Goal: Complete application form: Complete application form

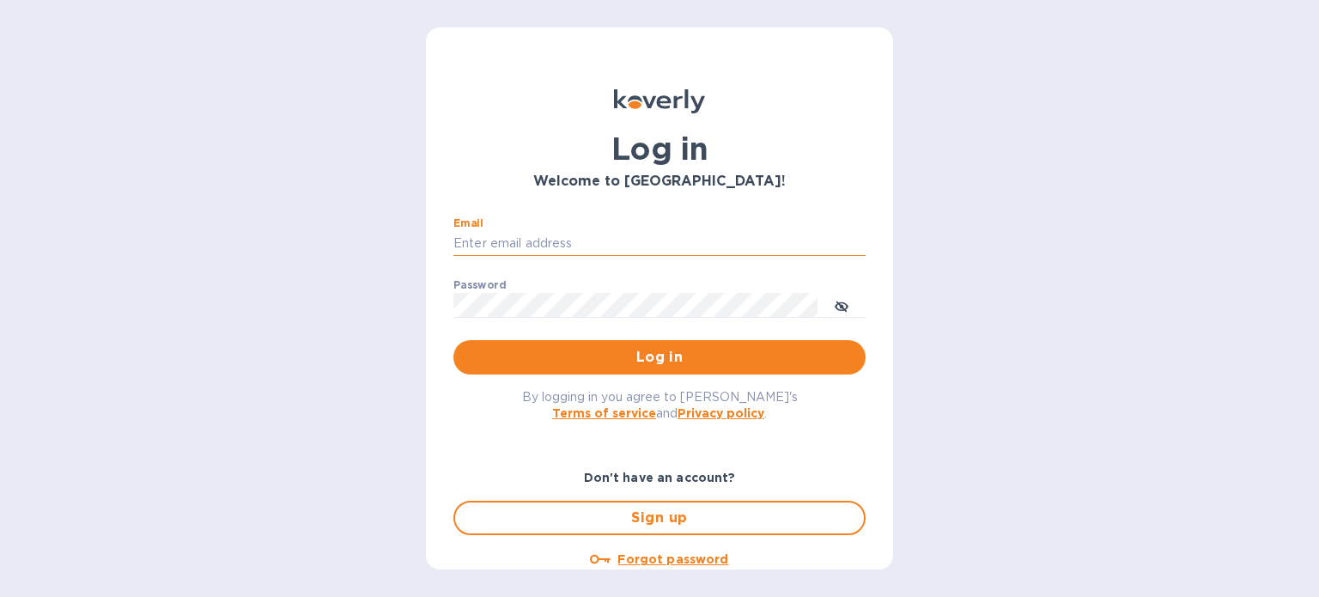
click at [654, 237] on input "Email" at bounding box center [659, 244] width 412 height 26
type input "[PERSON_NAME][EMAIL_ADDRESS][DOMAIN_NAME]"
click at [453, 340] on button "Log in" at bounding box center [659, 357] width 412 height 34
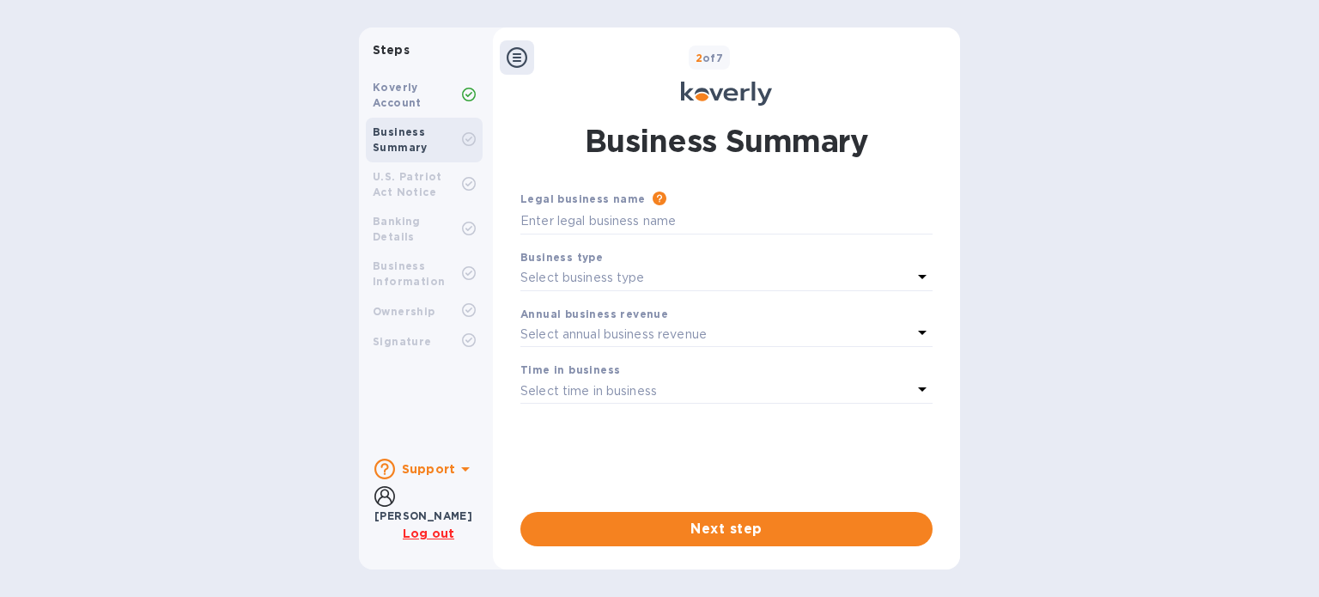
click at [515, 58] on icon at bounding box center [517, 57] width 21 height 21
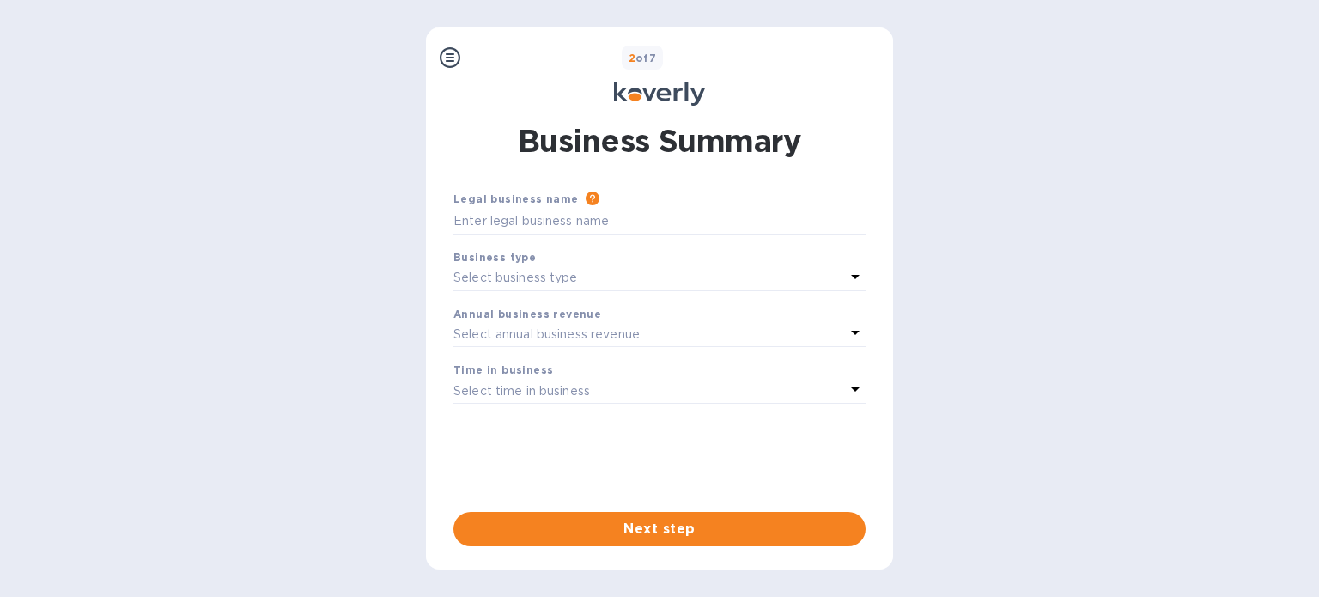
click at [443, 52] on icon at bounding box center [450, 57] width 21 height 21
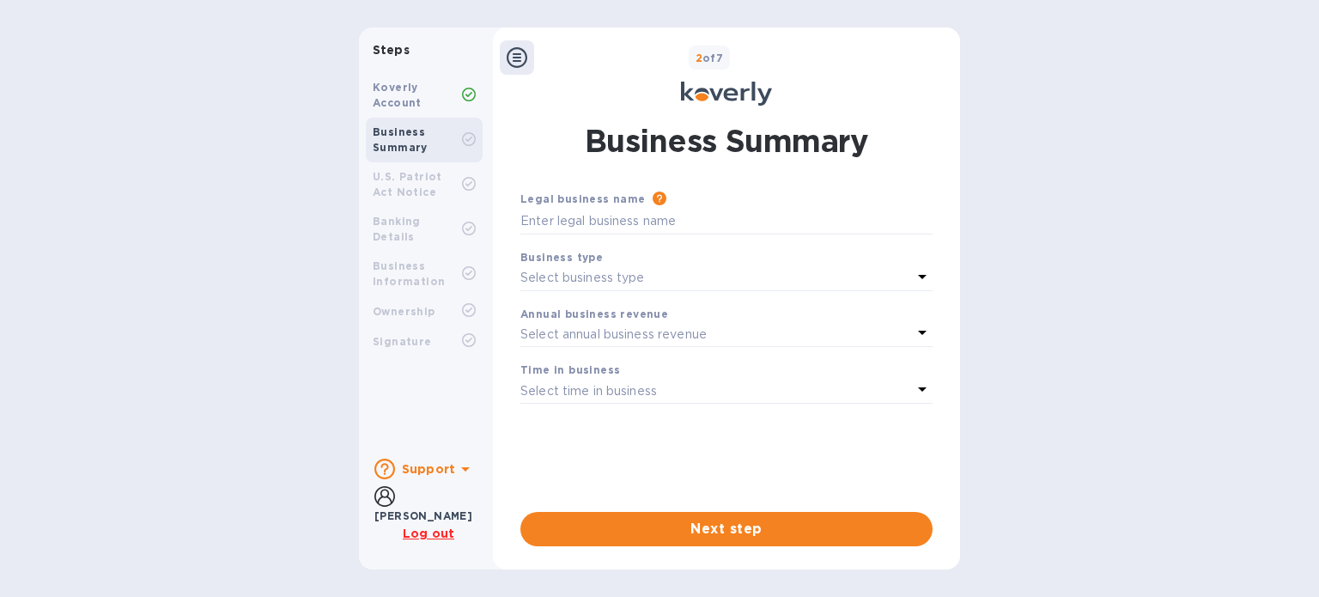
click at [443, 52] on p "Steps" at bounding box center [424, 50] width 117 height 18
click at [428, 532] on u "Log out" at bounding box center [429, 533] width 52 height 14
click at [436, 507] on div "[PERSON_NAME]" at bounding box center [423, 516] width 98 height 18
click at [457, 471] on icon at bounding box center [465, 469] width 21 height 21
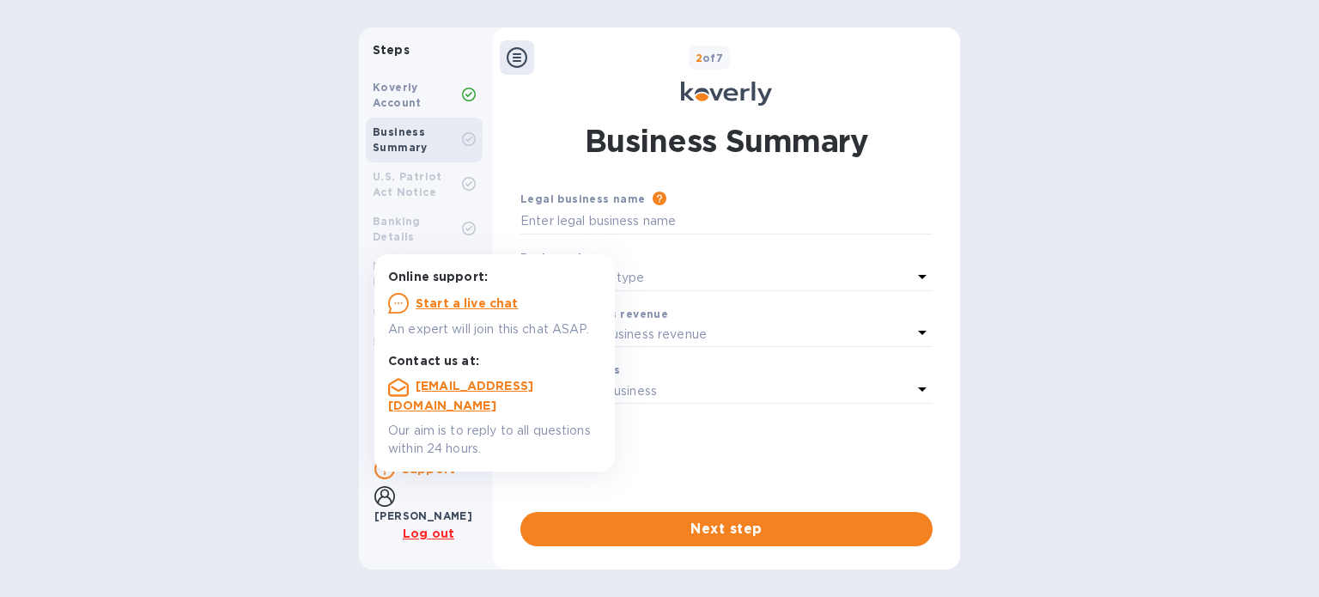
click at [457, 471] on icon at bounding box center [465, 469] width 21 height 21
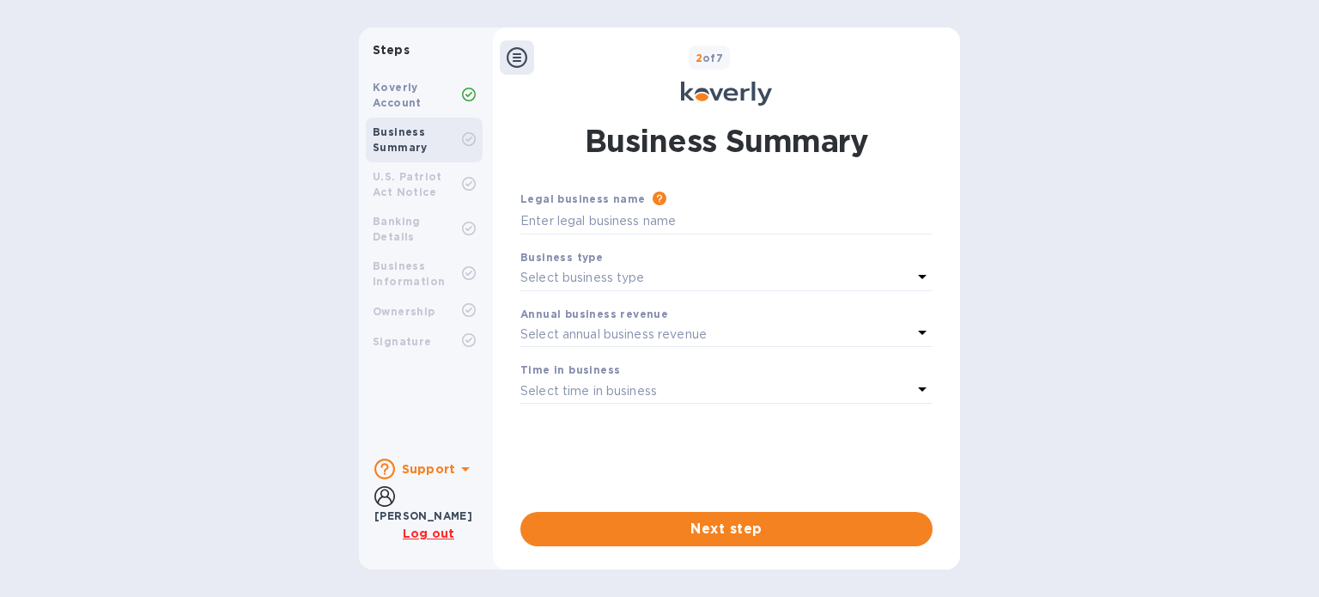
click at [473, 95] on icon at bounding box center [469, 95] width 14 height 14
click at [393, 52] on b "Steps" at bounding box center [391, 50] width 37 height 14
click at [647, 218] on input "text" at bounding box center [726, 222] width 412 height 26
click at [519, 52] on icon at bounding box center [517, 57] width 21 height 21
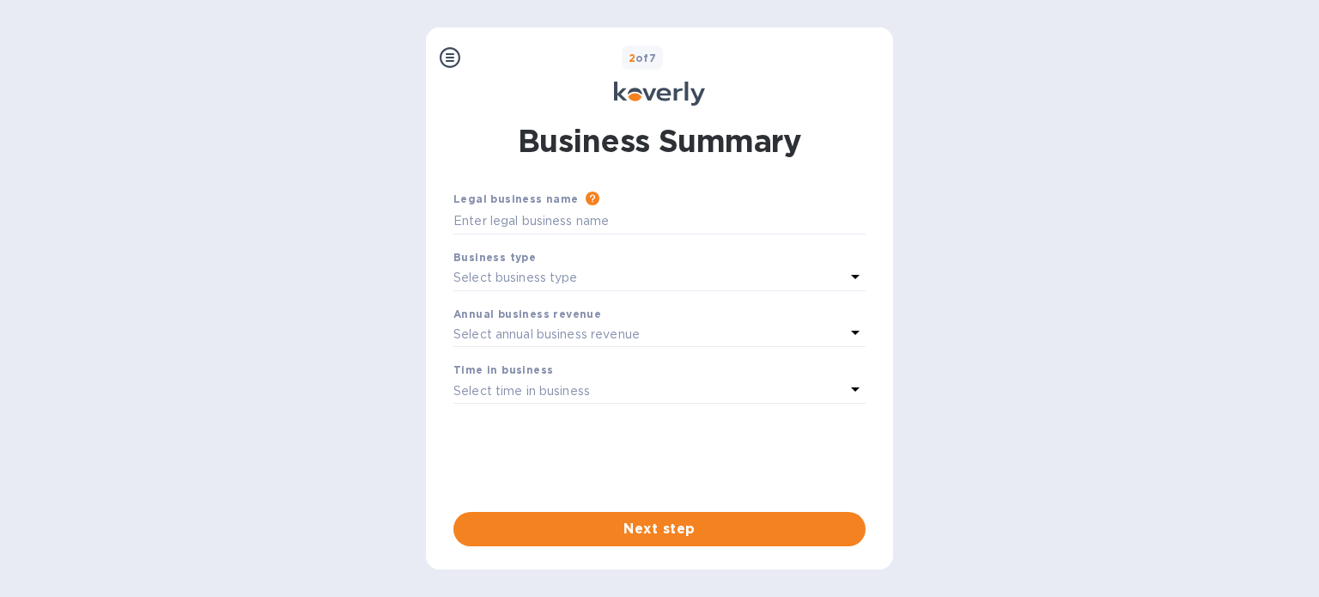
click at [442, 54] on icon at bounding box center [450, 57] width 21 height 21
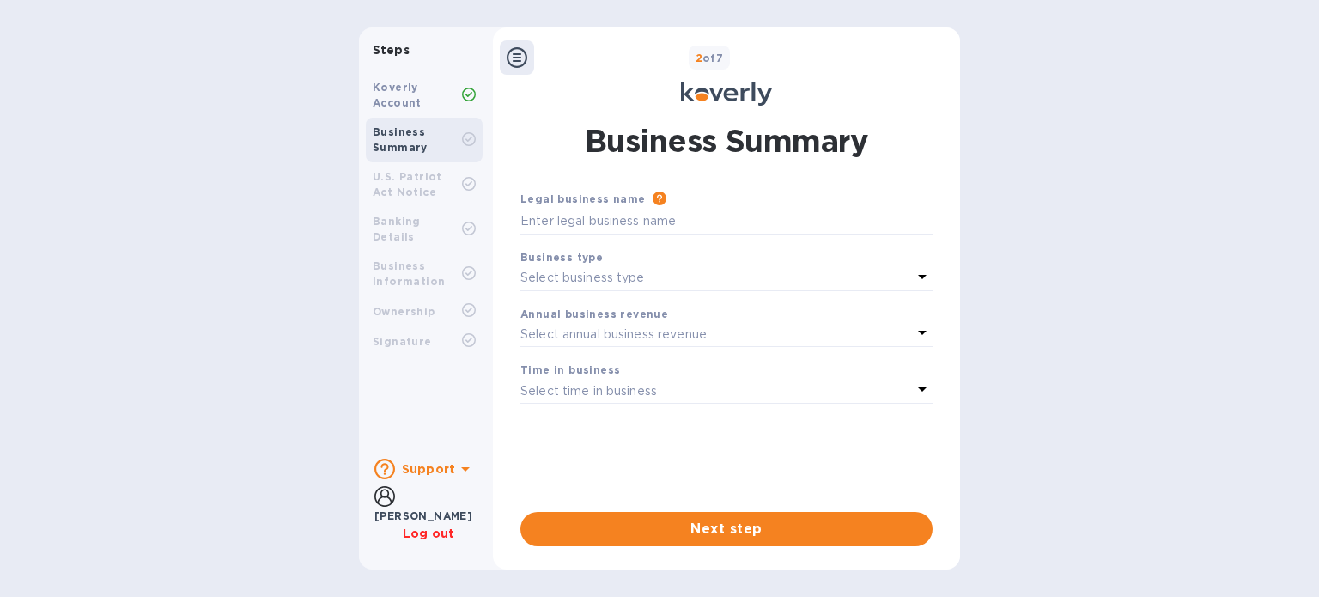
click at [416, 535] on u "Log out" at bounding box center [429, 533] width 52 height 14
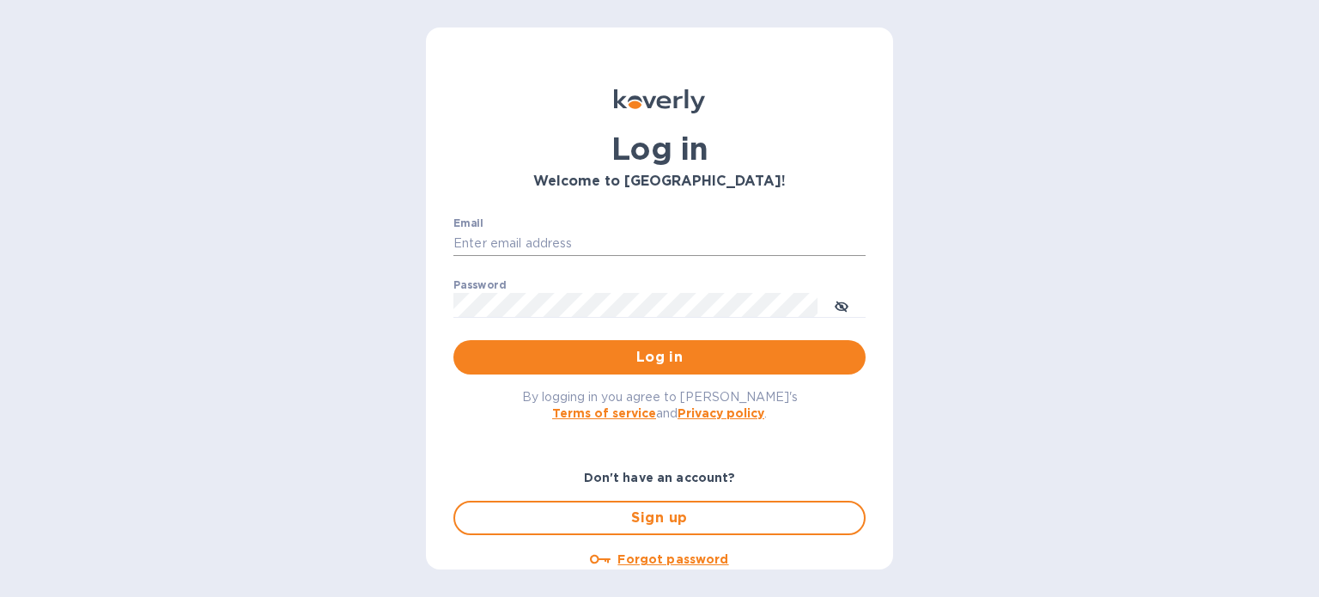
click at [556, 240] on input "Email" at bounding box center [659, 244] width 412 height 26
type input "[PERSON_NAME][EMAIL_ADDRESS][DOMAIN_NAME]"
click at [650, 355] on span "Log in" at bounding box center [659, 357] width 385 height 21
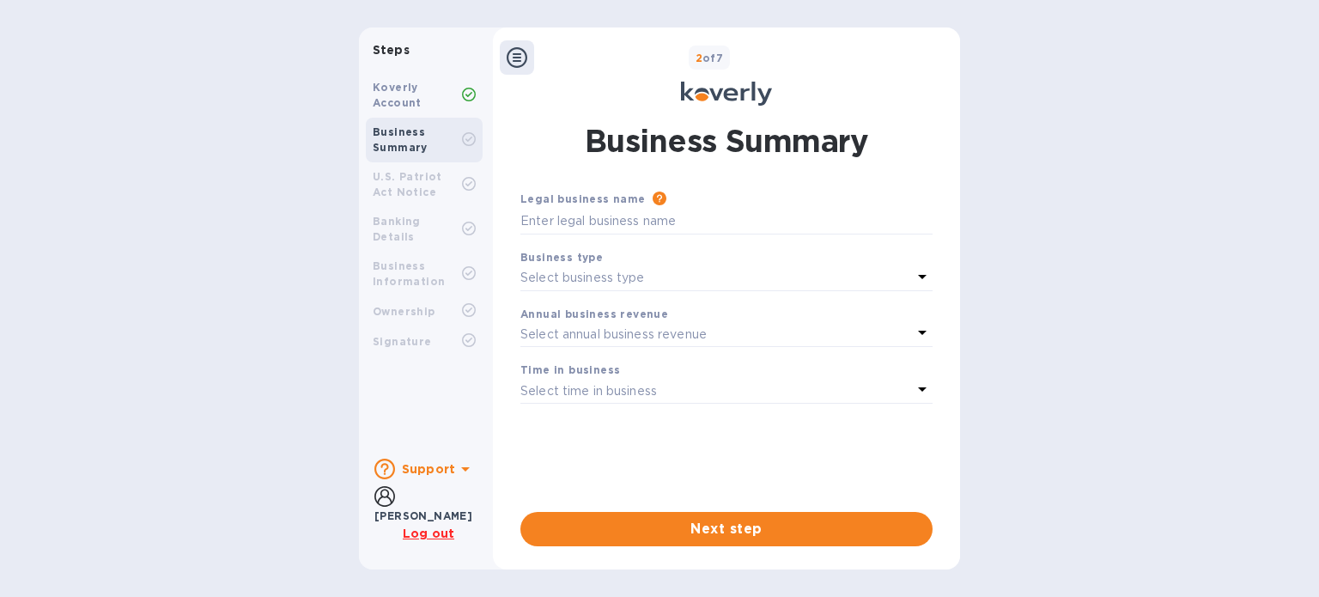
click at [509, 52] on icon at bounding box center [517, 57] width 21 height 21
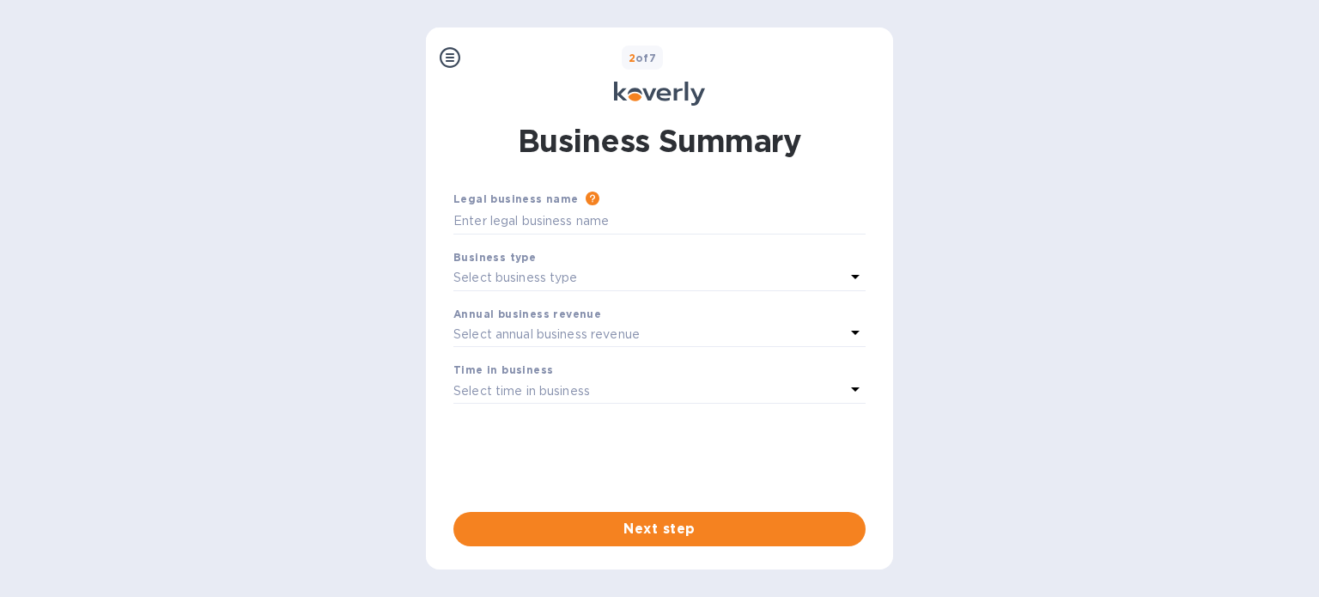
click at [451, 55] on icon at bounding box center [450, 57] width 21 height 21
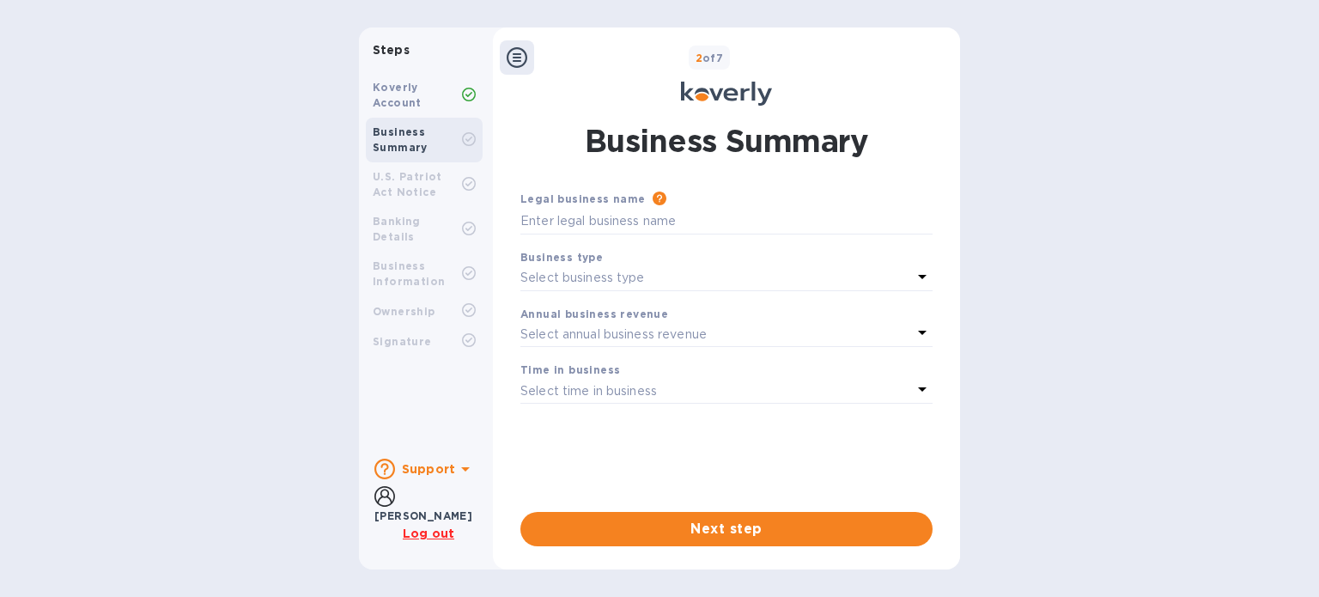
click at [460, 473] on icon at bounding box center [465, 469] width 21 height 21
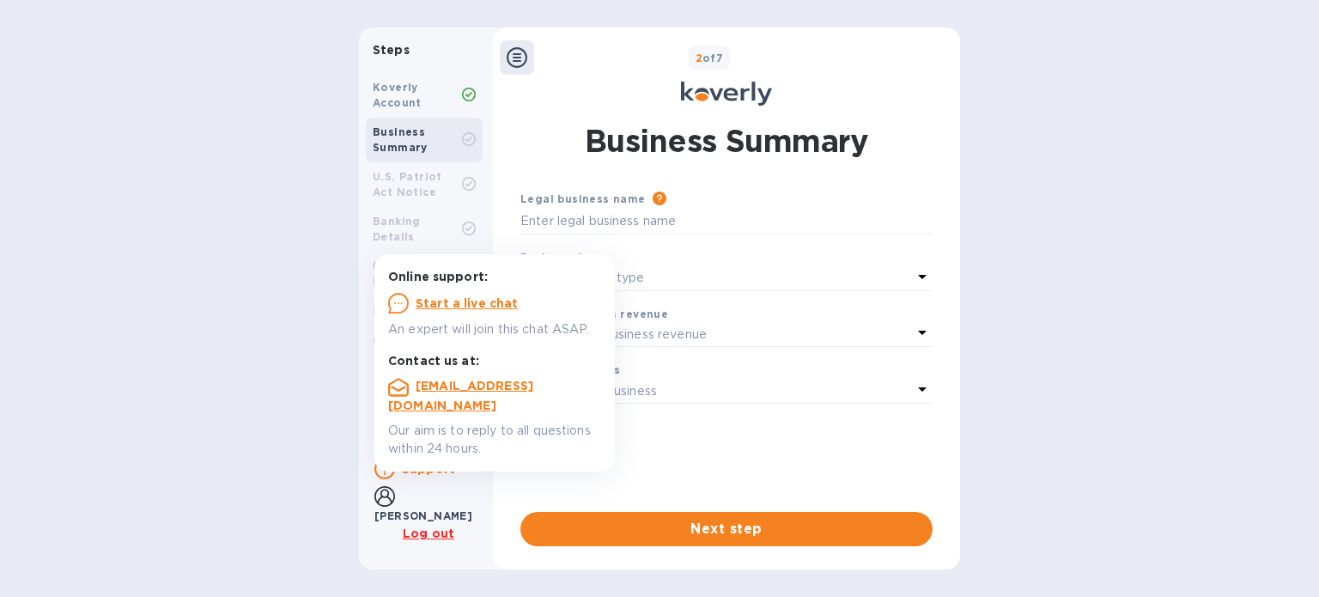
click at [478, 305] on u "Start a live chat" at bounding box center [467, 303] width 103 height 14
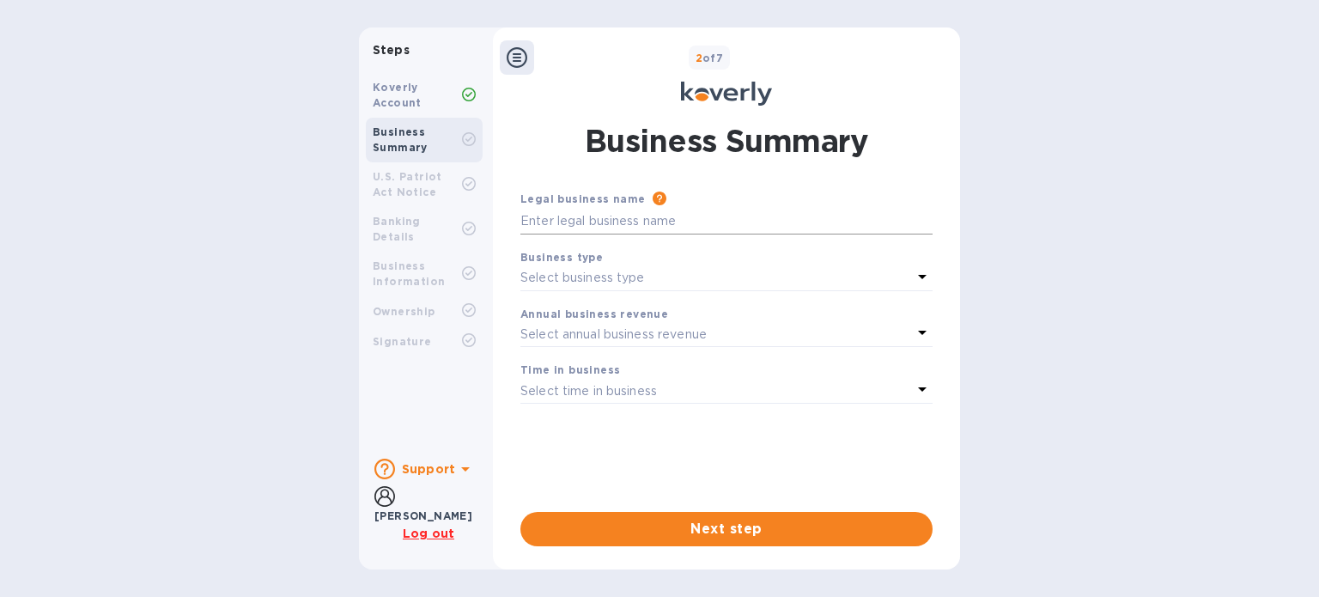
click at [585, 222] on input "text" at bounding box center [726, 222] width 412 height 26
click at [402, 88] on b "Koverly Account" at bounding box center [397, 95] width 49 height 28
click at [515, 58] on icon at bounding box center [517, 57] width 21 height 21
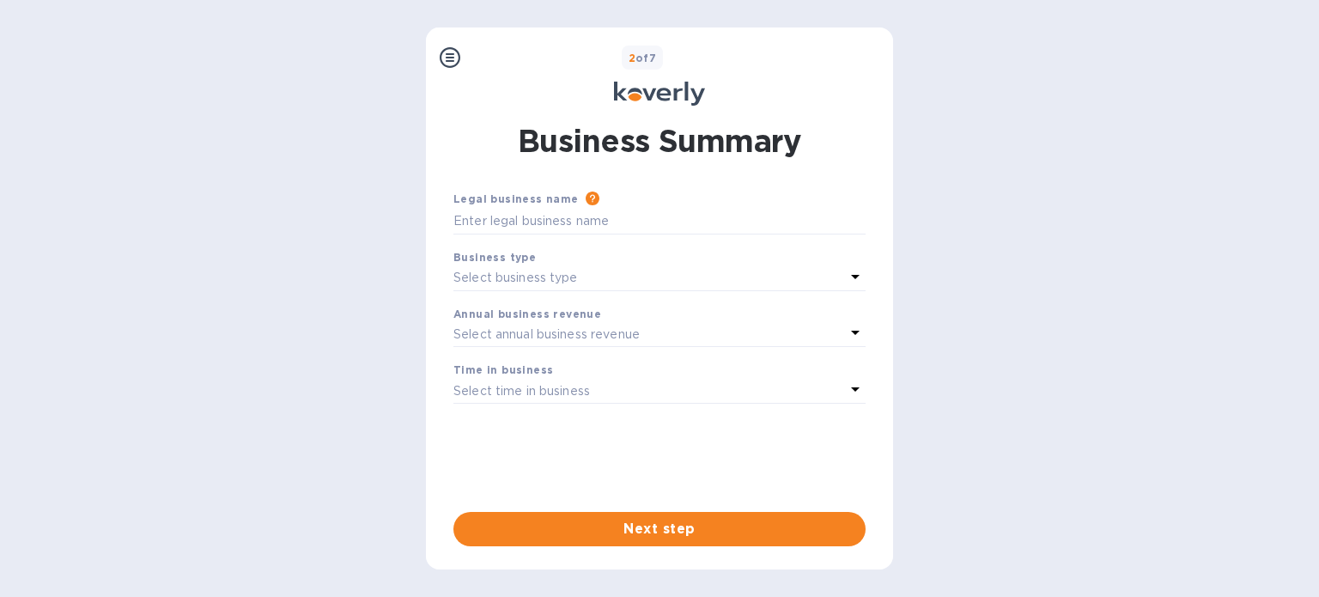
click at [537, 278] on p "Select business type" at bounding box center [515, 278] width 125 height 18
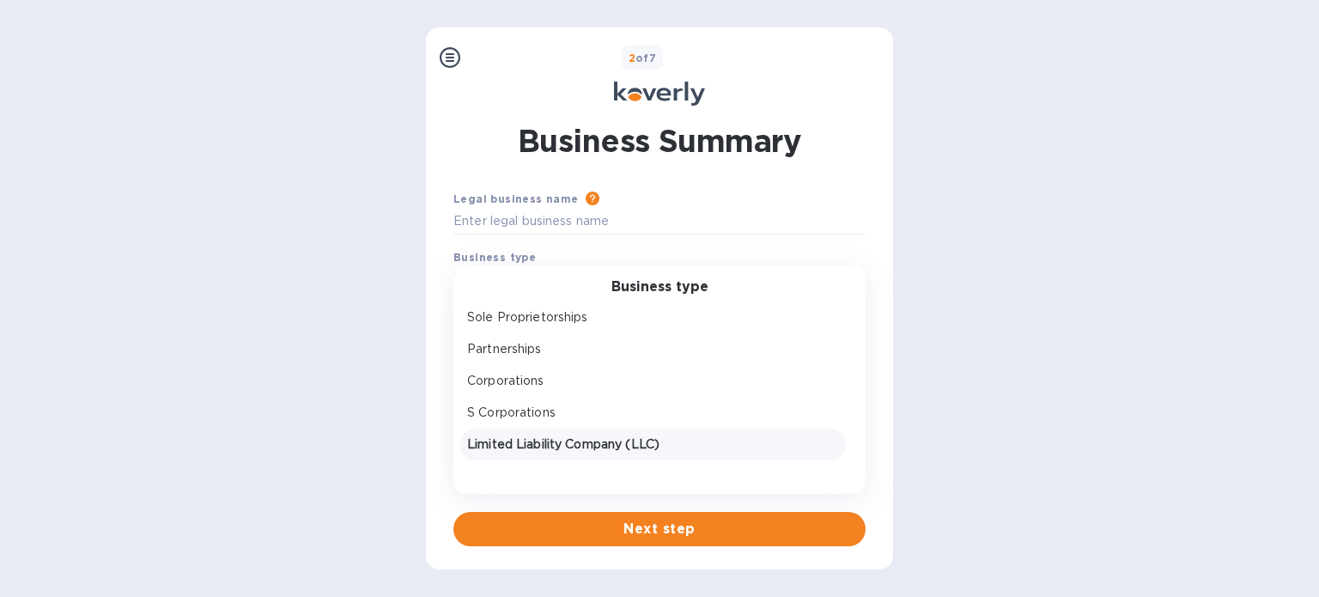
click at [521, 439] on p "Limited Liability Company (LLC)" at bounding box center [652, 444] width 371 height 18
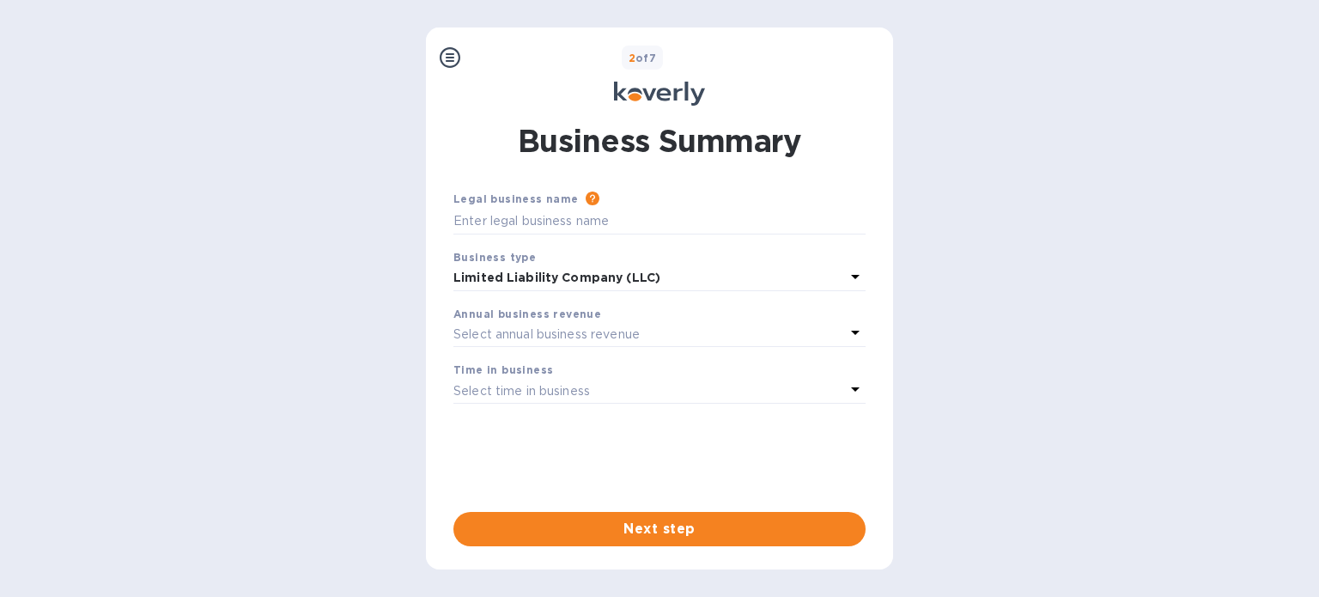
click at [526, 325] on p "Select annual business revenue" at bounding box center [546, 334] width 186 height 18
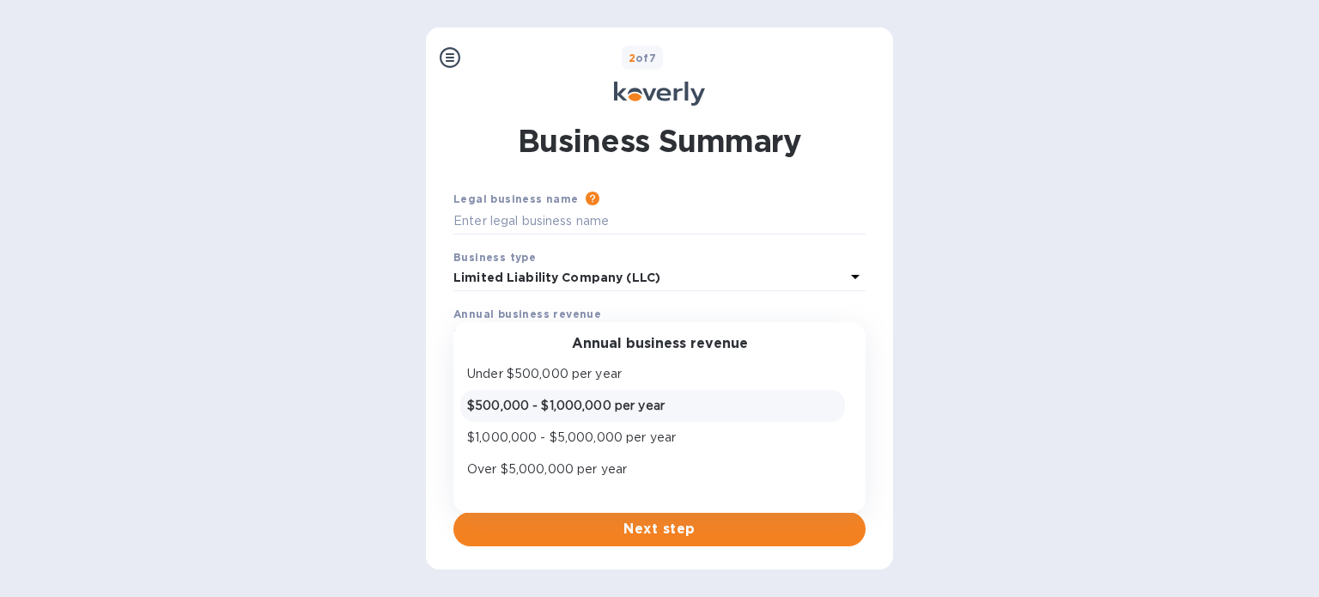
click at [532, 402] on p "$500,000 - $1,000,000 per year" at bounding box center [652, 406] width 371 height 18
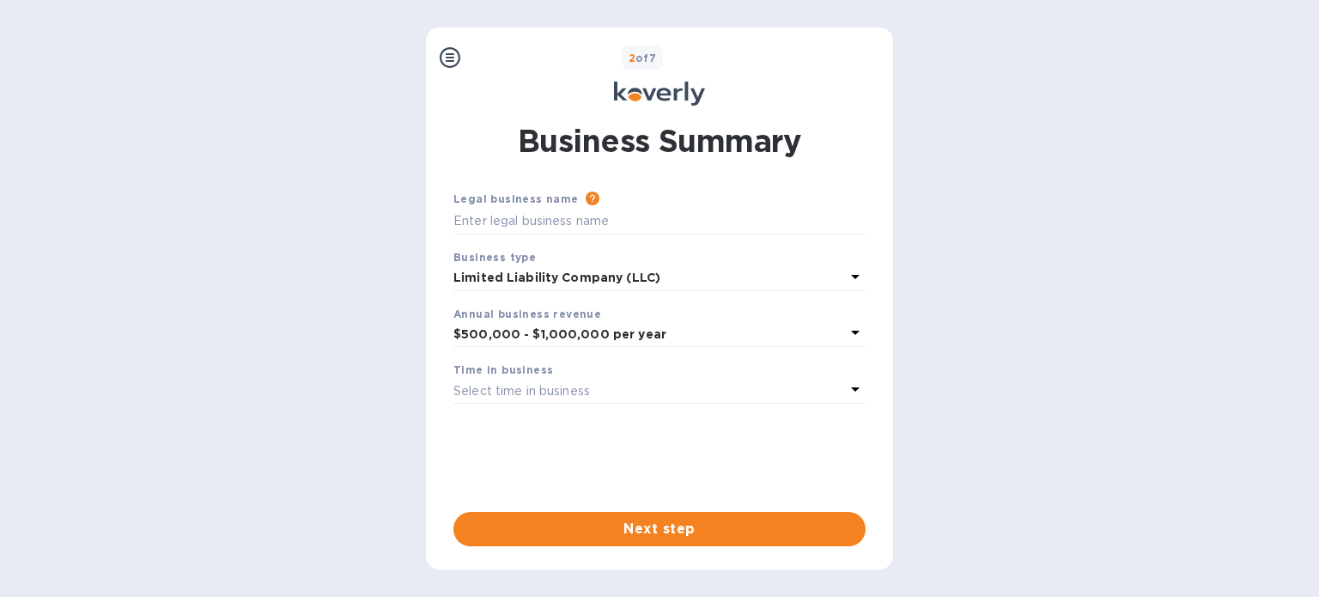
click at [545, 396] on p "Select time in business" at bounding box center [521, 391] width 137 height 18
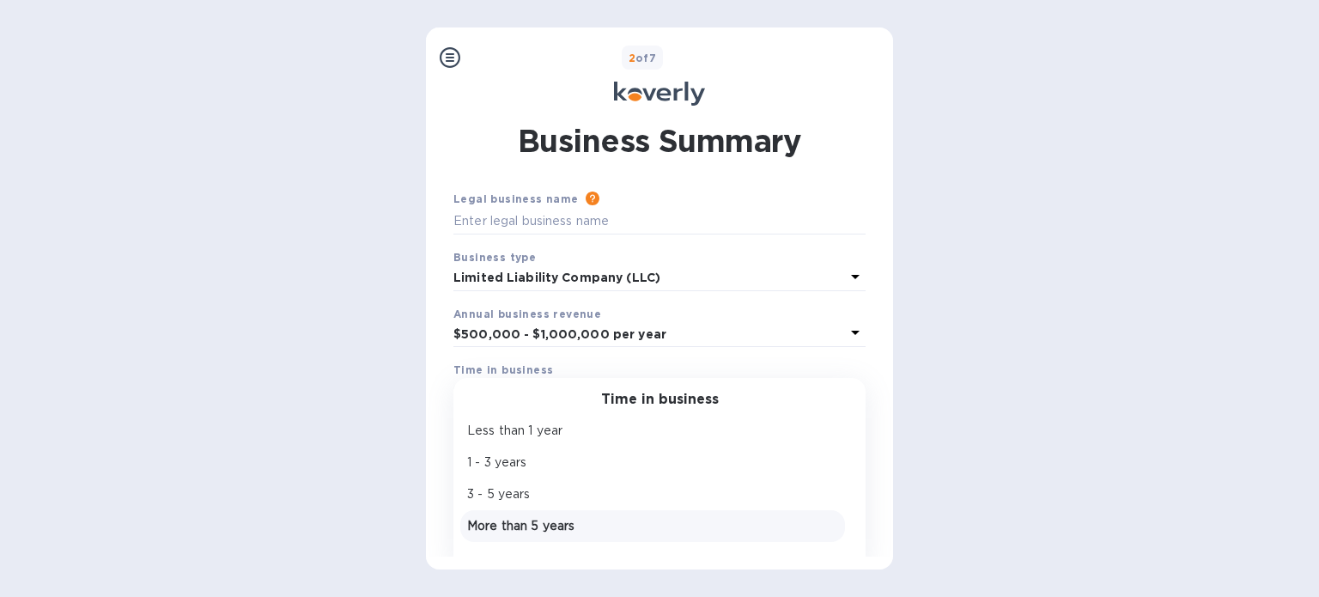
click at [532, 525] on p "More than 5 years" at bounding box center [652, 526] width 371 height 18
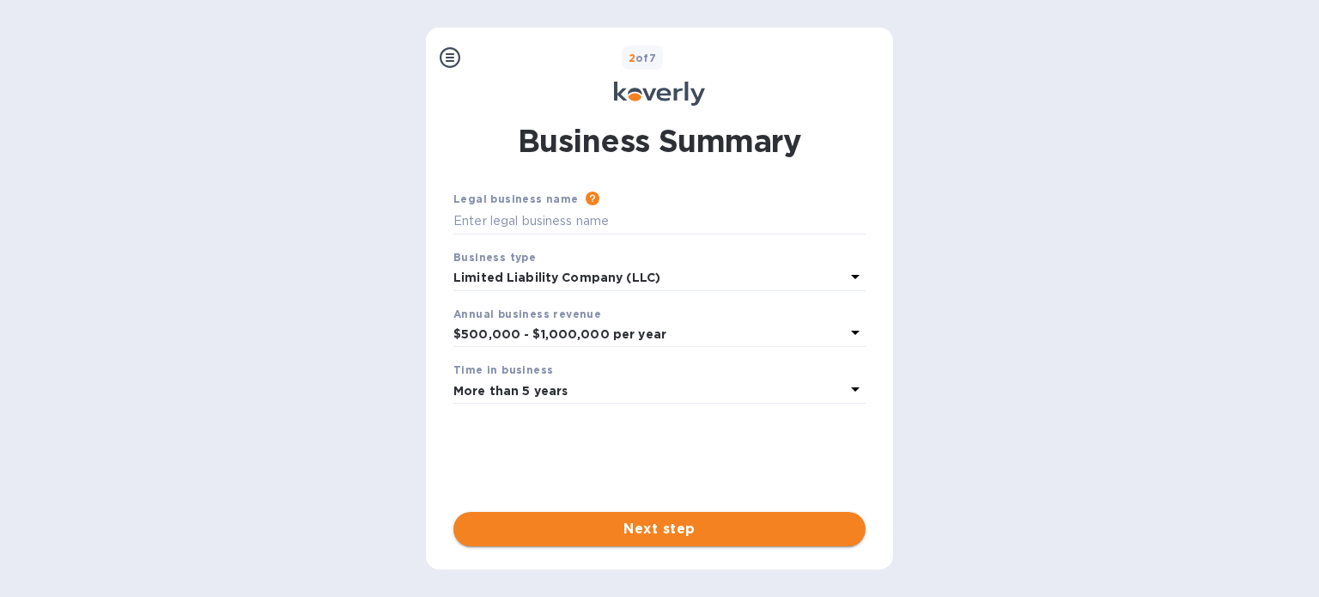
click at [598, 534] on span "Next step" at bounding box center [659, 529] width 385 height 21
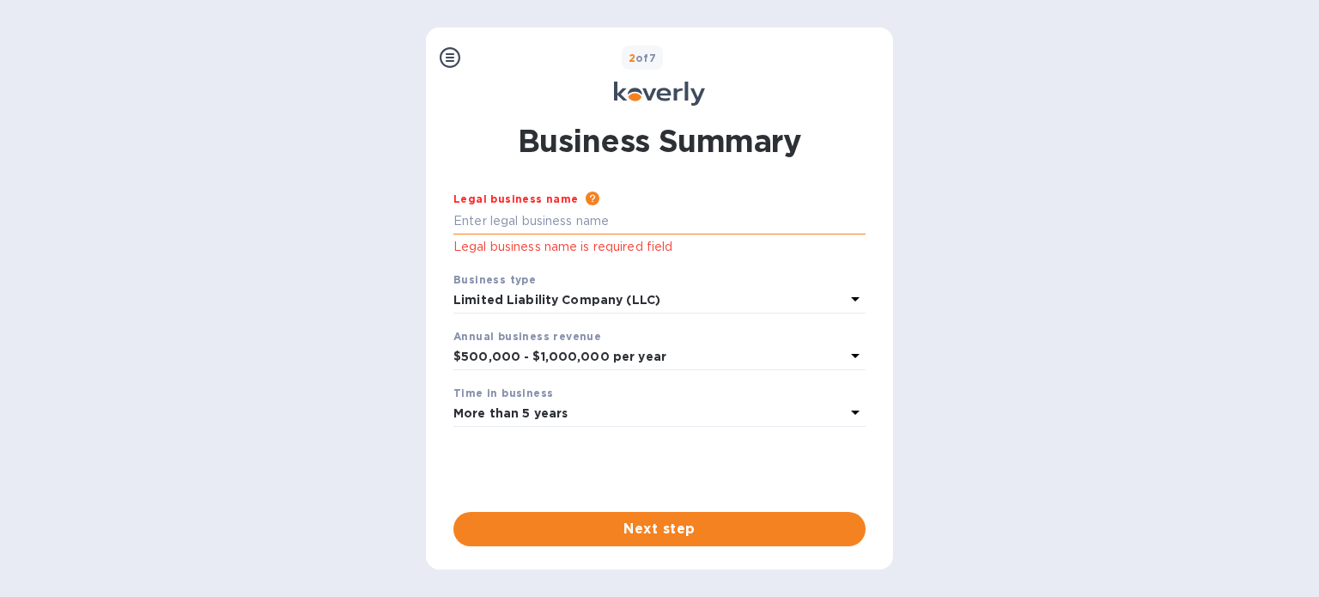
click at [564, 229] on input "text" at bounding box center [659, 222] width 412 height 26
type input "Growling Sax LLC"
click at [459, 219] on input "Growling Sax LLC" at bounding box center [659, 222] width 412 height 26
click at [455, 219] on input "Growling Sax LLC" at bounding box center [659, 222] width 412 height 26
type input "The Growling Sax LLC"
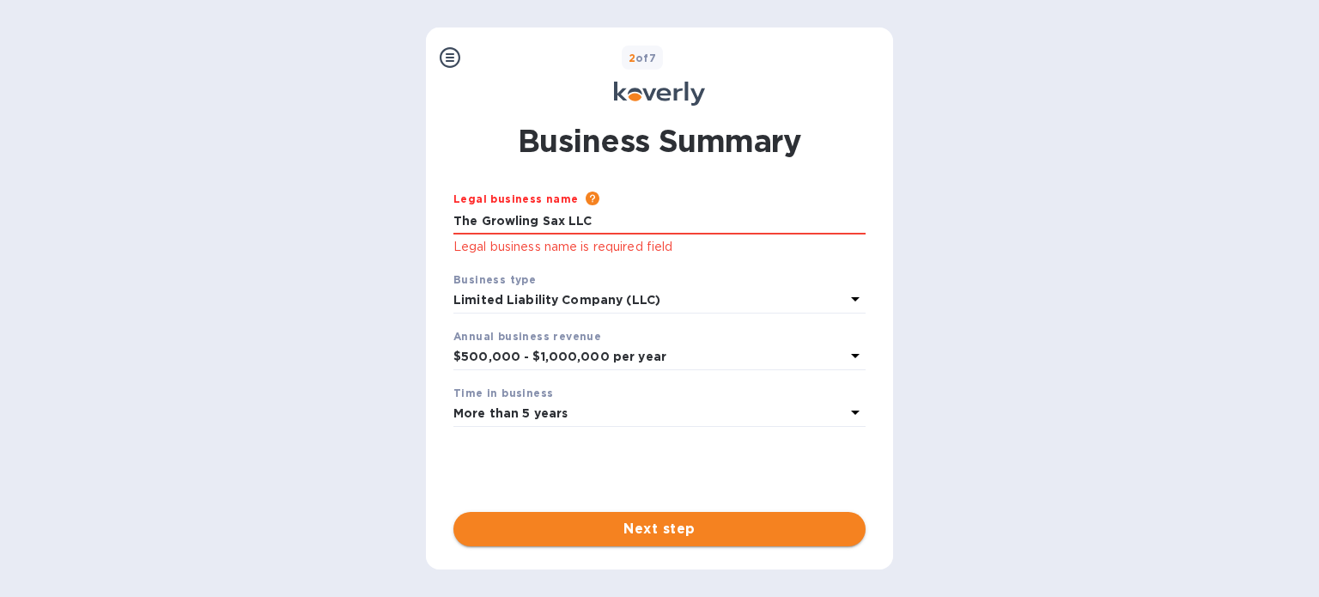
click at [671, 522] on span "Next step" at bounding box center [659, 529] width 385 height 21
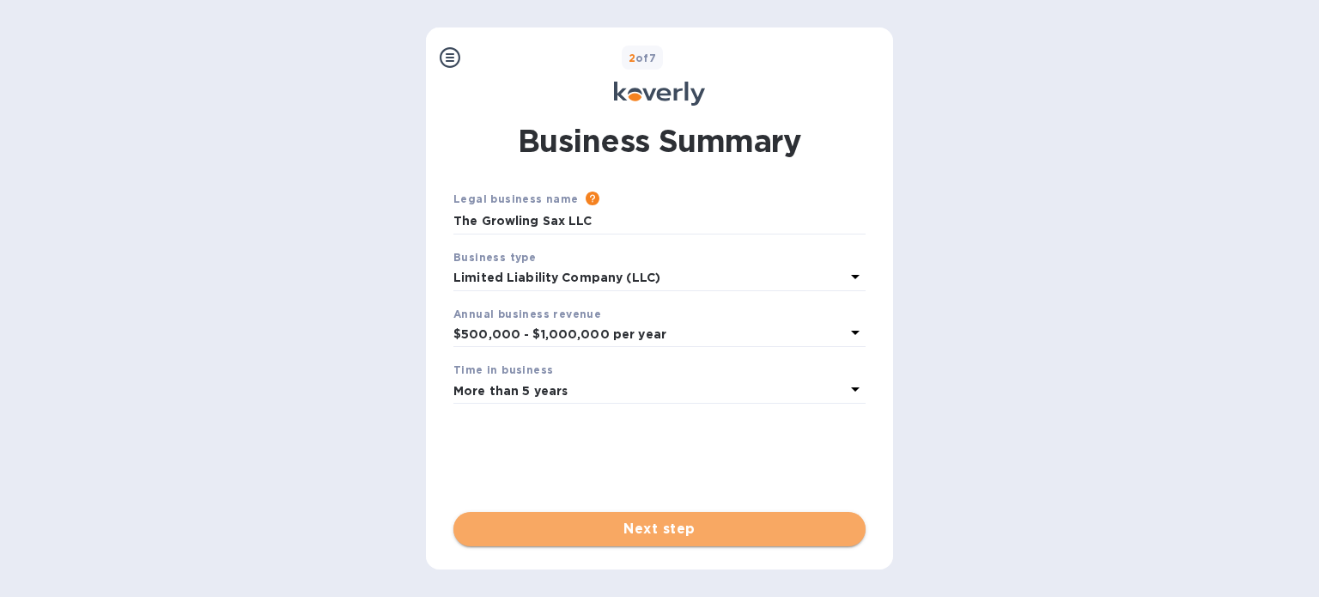
click at [678, 527] on span "Next step" at bounding box center [659, 529] width 385 height 21
click at [678, 527] on span "Done" at bounding box center [659, 529] width 385 height 21
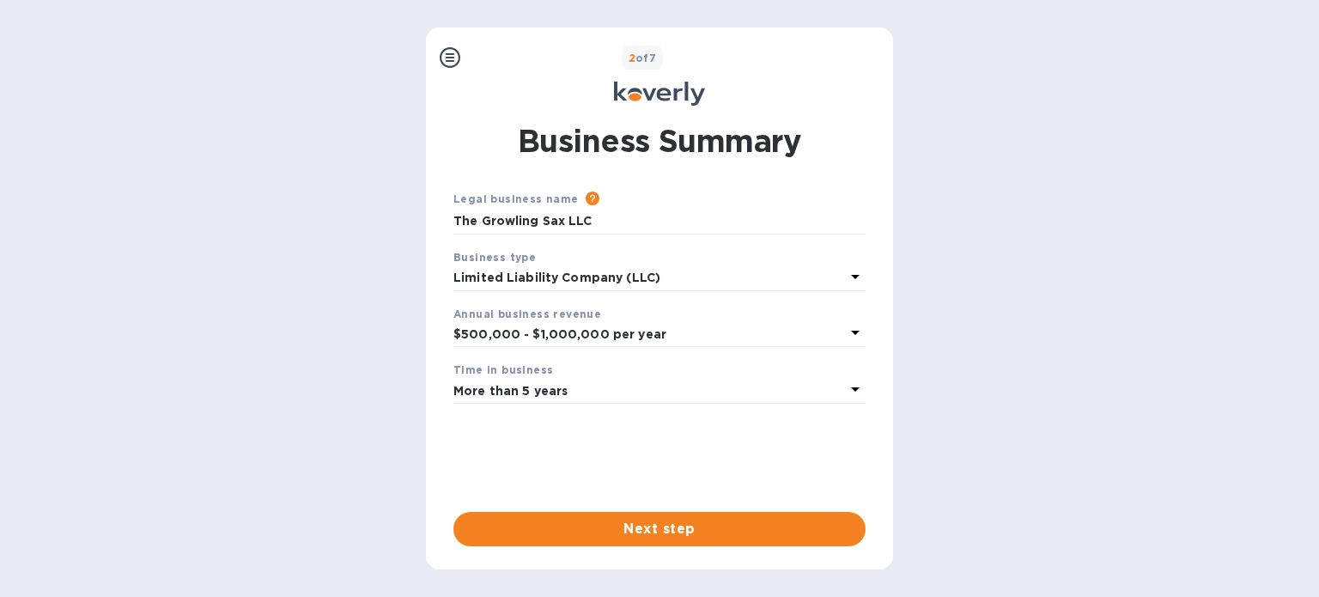
click at [440, 47] on icon at bounding box center [450, 57] width 21 height 21
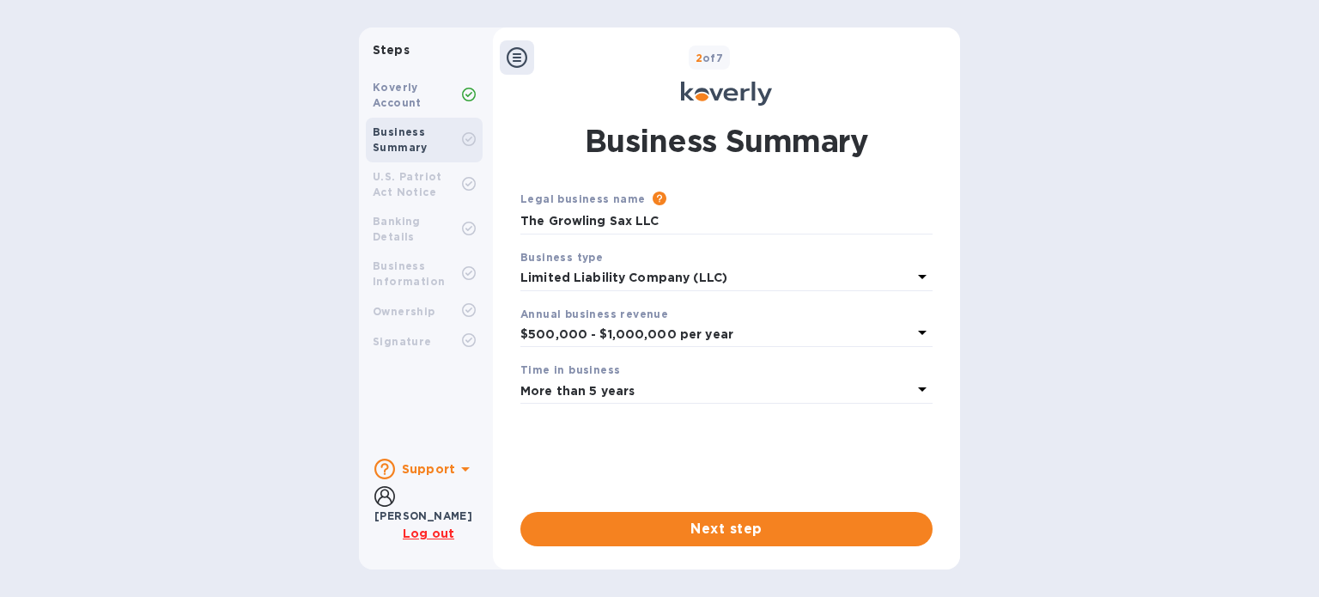
click at [521, 58] on icon at bounding box center [517, 57] width 21 height 21
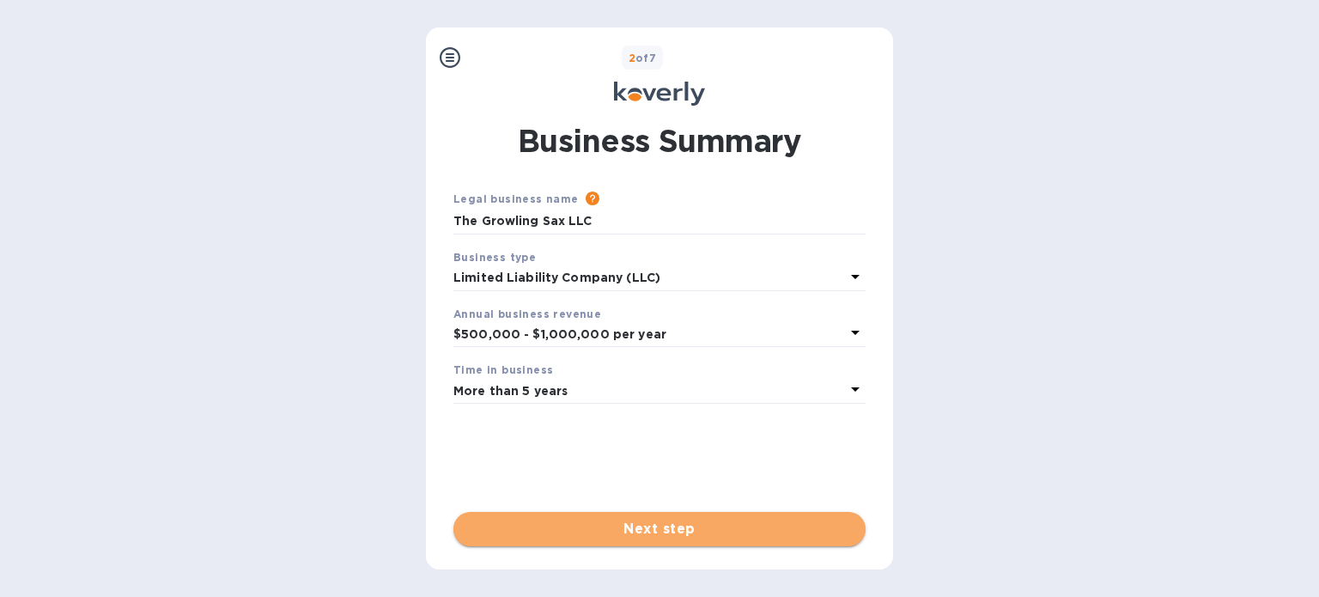
click at [673, 532] on span "Next step" at bounding box center [659, 529] width 385 height 21
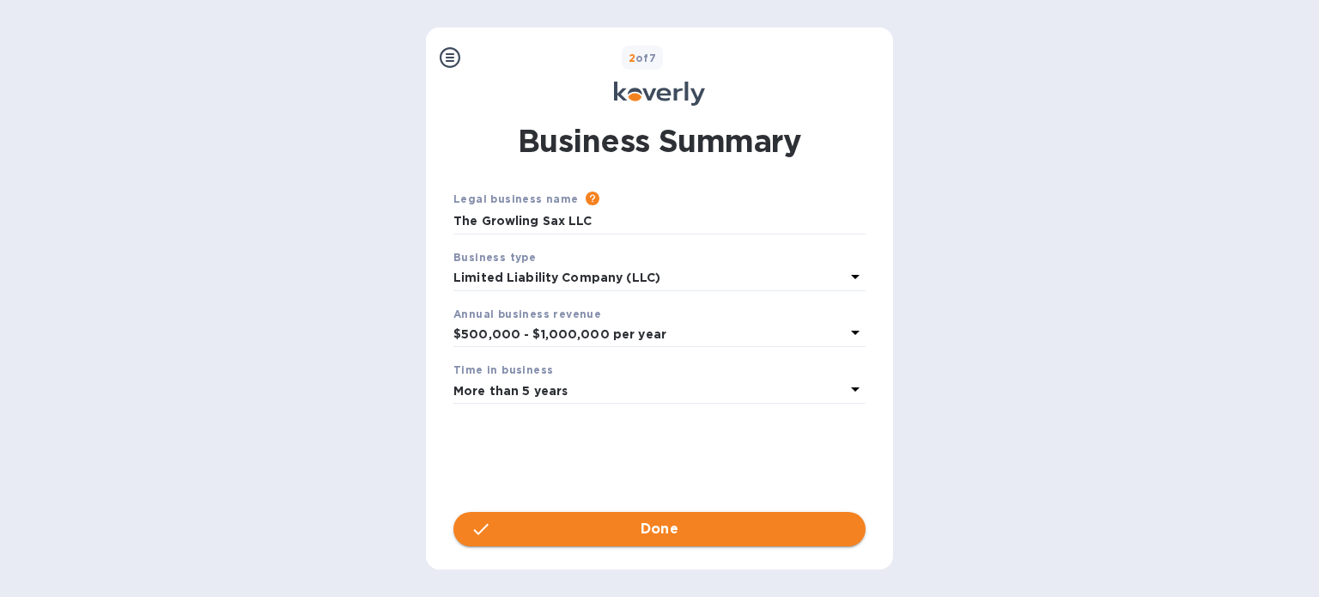
click at [673, 532] on span "Done" at bounding box center [660, 529] width 39 height 21
click at [444, 54] on icon at bounding box center [450, 57] width 21 height 21
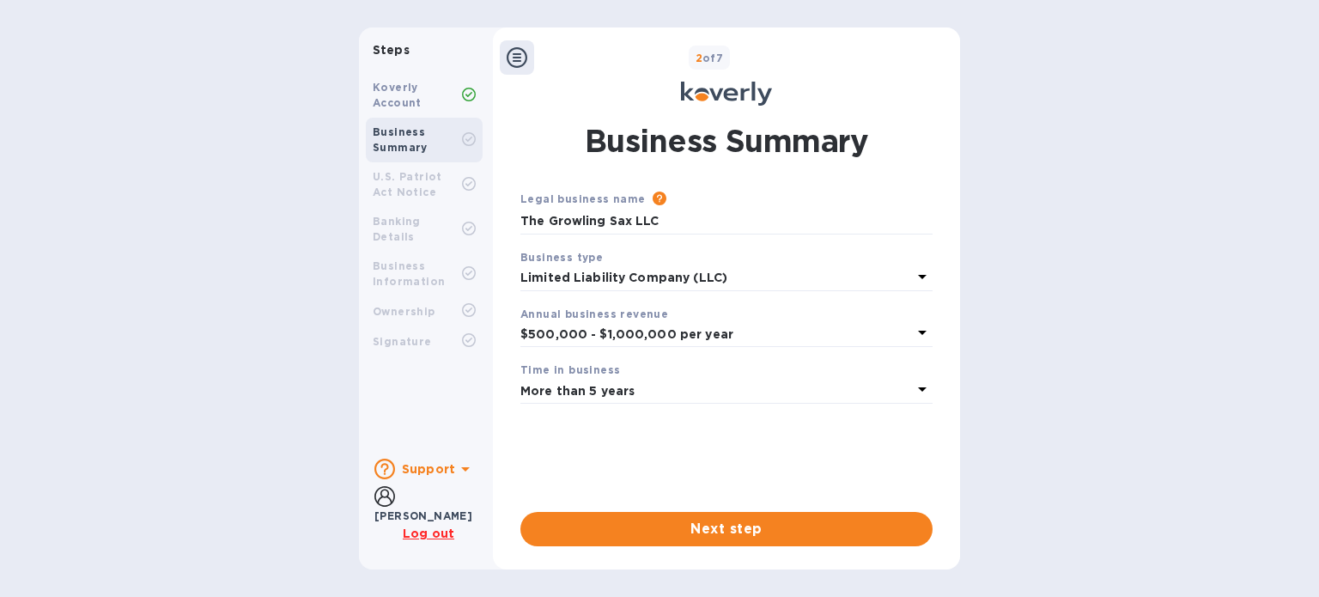
click at [514, 54] on icon at bounding box center [517, 57] width 21 height 21
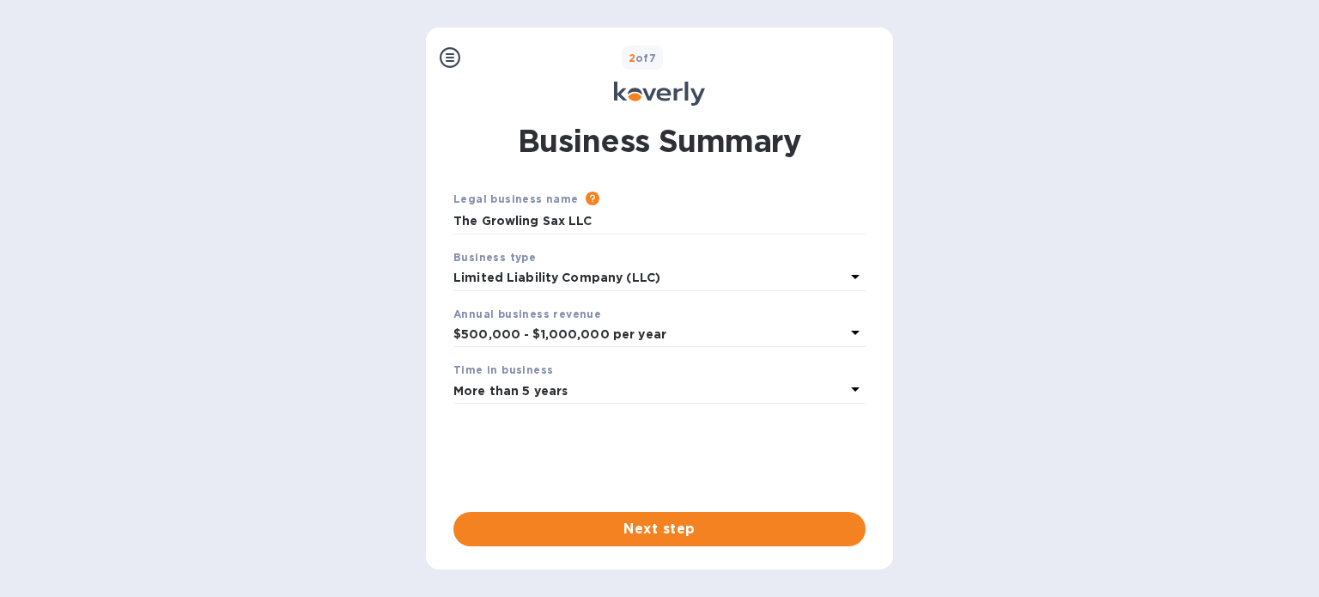
click at [445, 53] on icon at bounding box center [450, 57] width 21 height 21
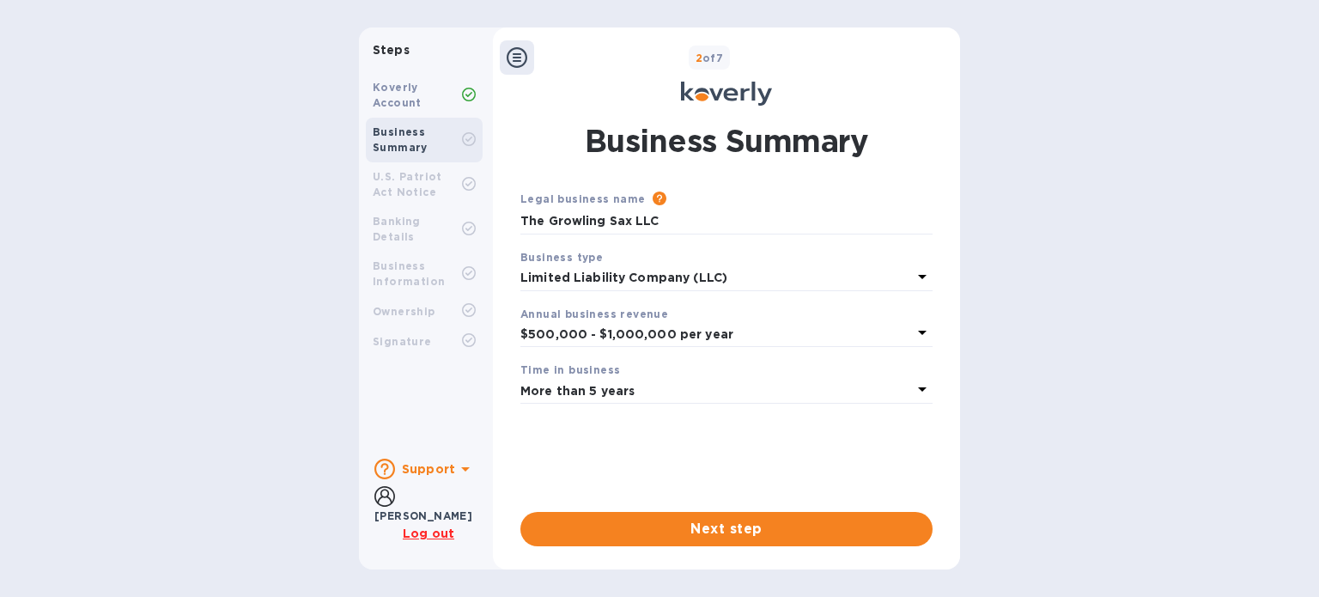
click at [519, 58] on icon at bounding box center [517, 57] width 21 height 21
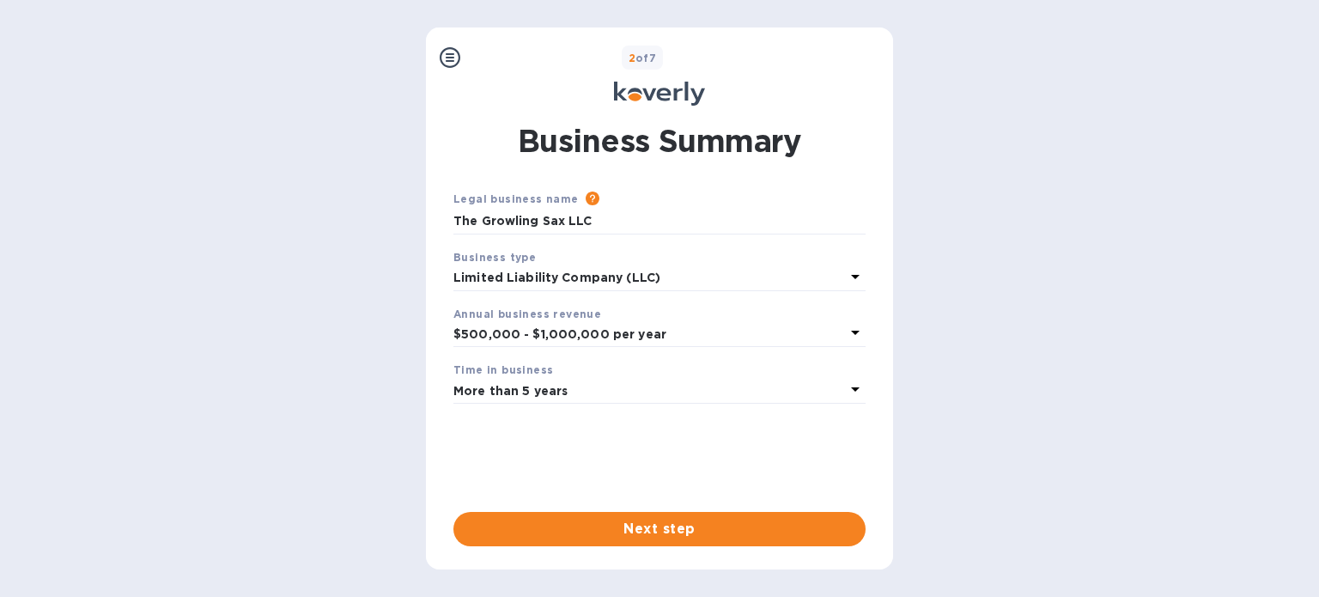
click at [447, 55] on icon at bounding box center [450, 57] width 21 height 21
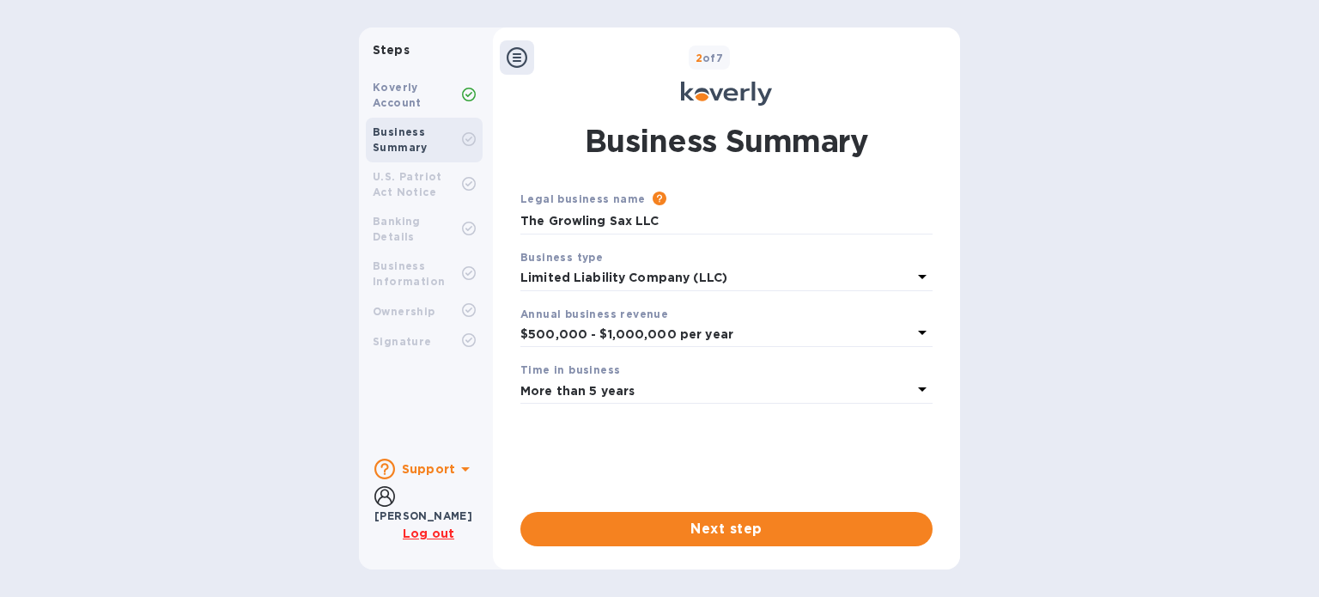
click at [431, 535] on u "Log out" at bounding box center [429, 533] width 52 height 14
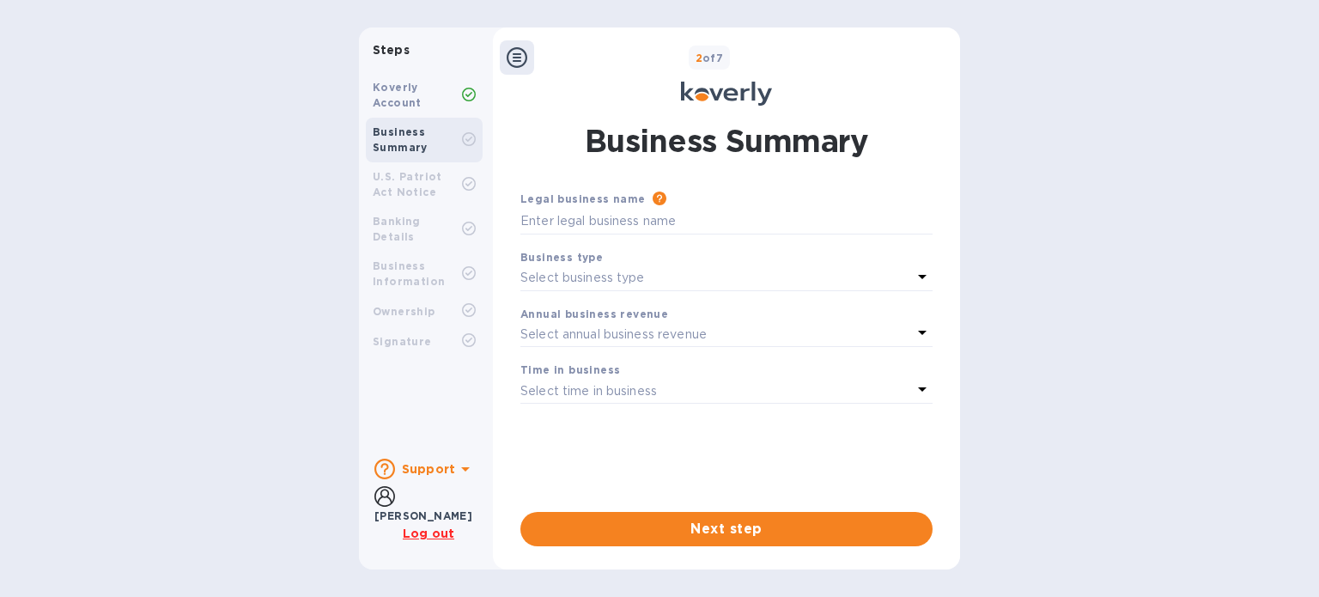
click at [435, 531] on u "Log out" at bounding box center [429, 533] width 52 height 14
